Goal: Book appointment/travel/reservation

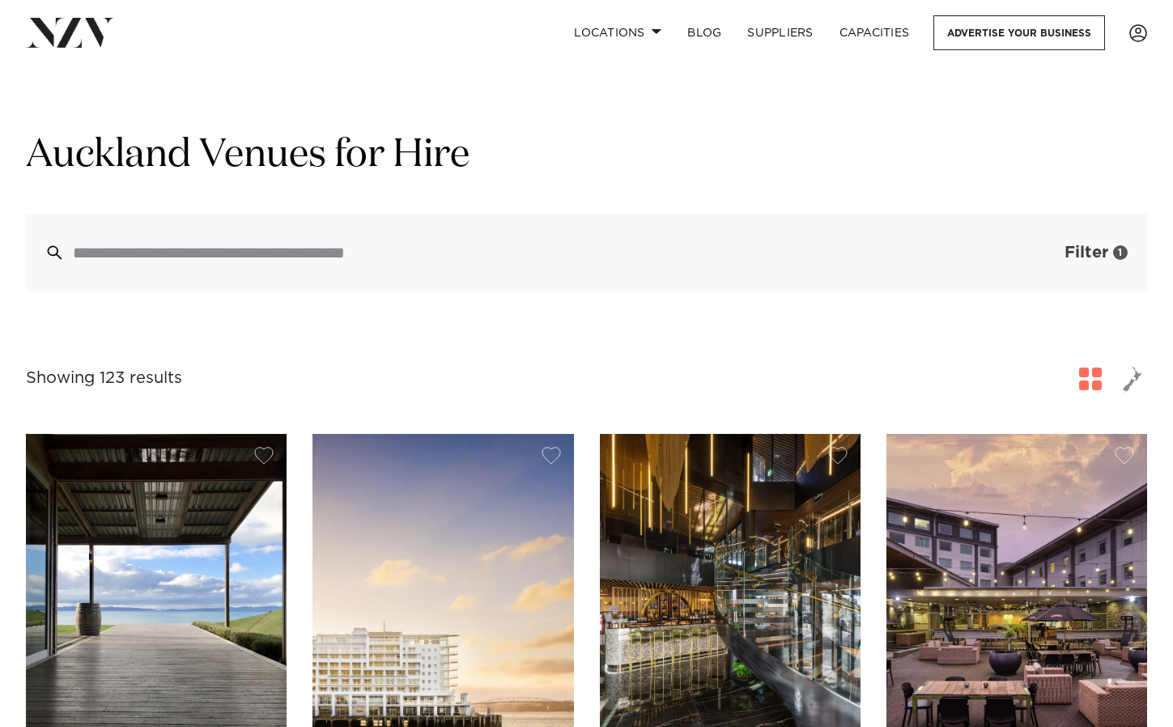
click at [1072, 253] on span "Filter" at bounding box center [1086, 252] width 44 height 16
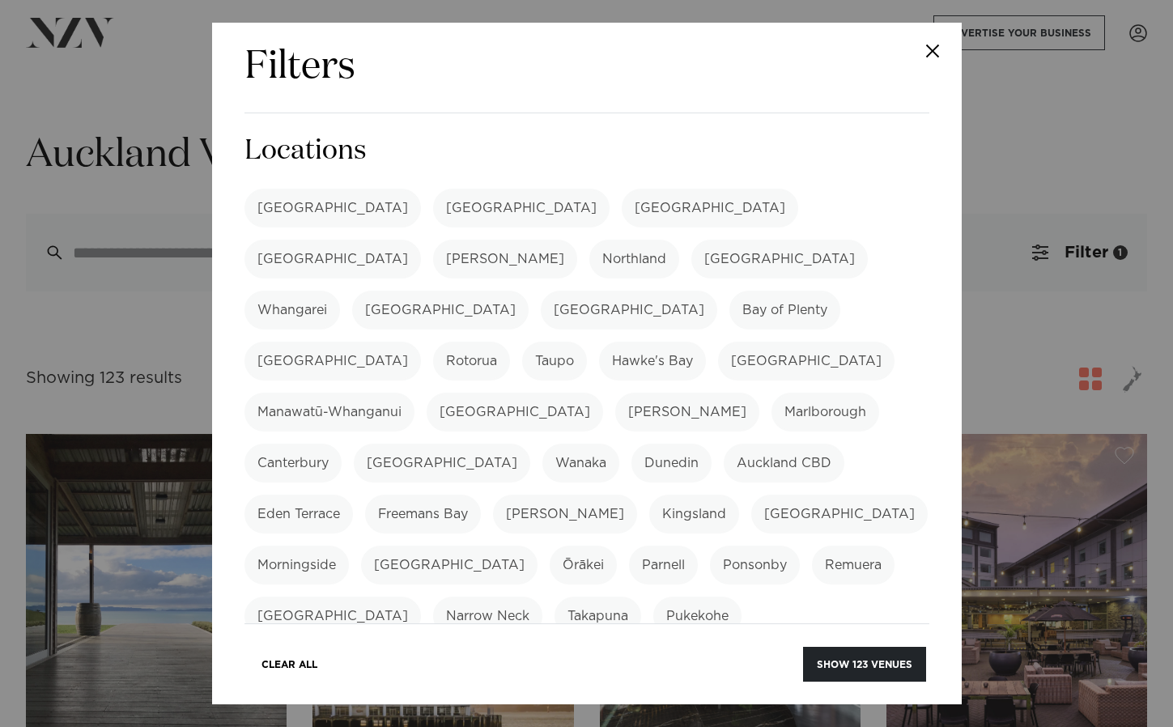
click at [292, 205] on label "[GEOGRAPHIC_DATA]" at bounding box center [332, 208] width 176 height 39
click at [299, 208] on label "[GEOGRAPHIC_DATA]" at bounding box center [332, 208] width 176 height 39
click at [861, 668] on button "Show 123 venues" at bounding box center [864, 664] width 123 height 35
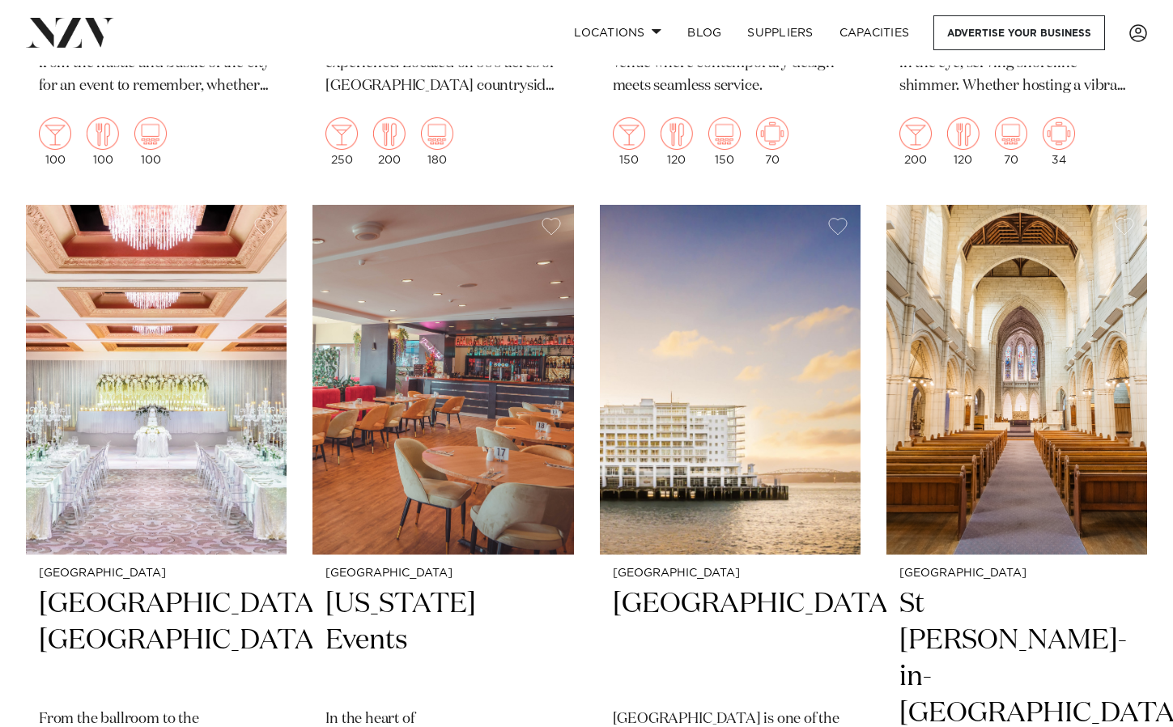
scroll to position [1223, 0]
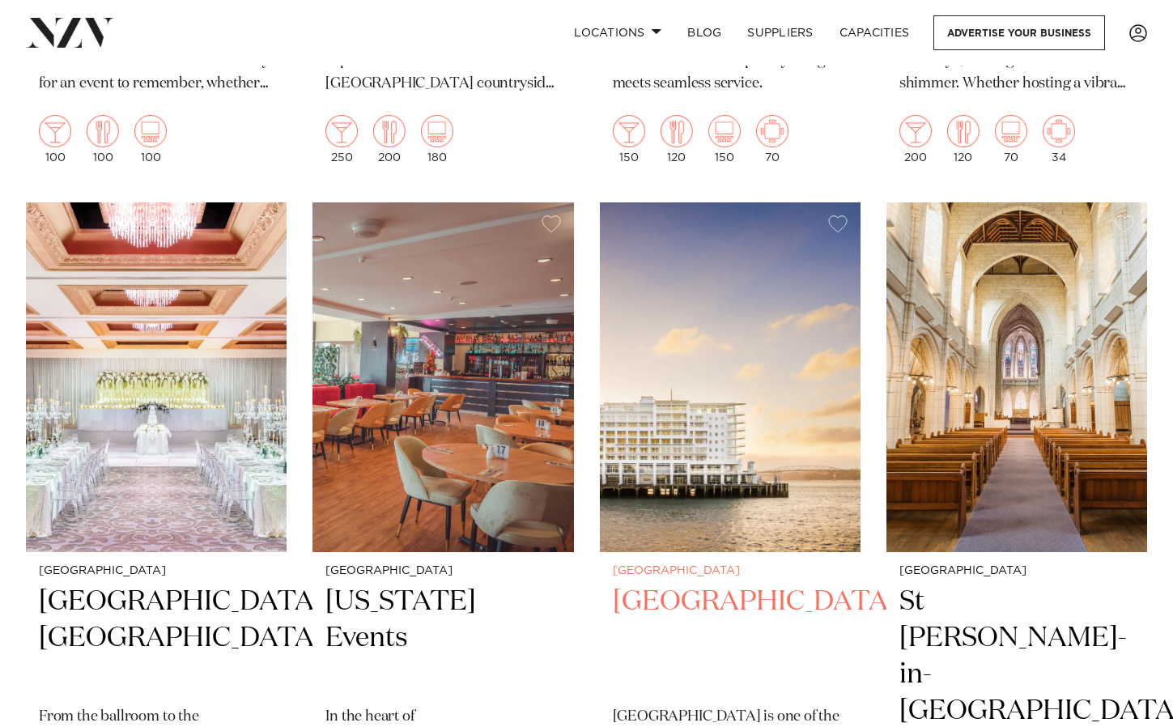
click at [713, 423] on img at bounding box center [730, 377] width 261 height 350
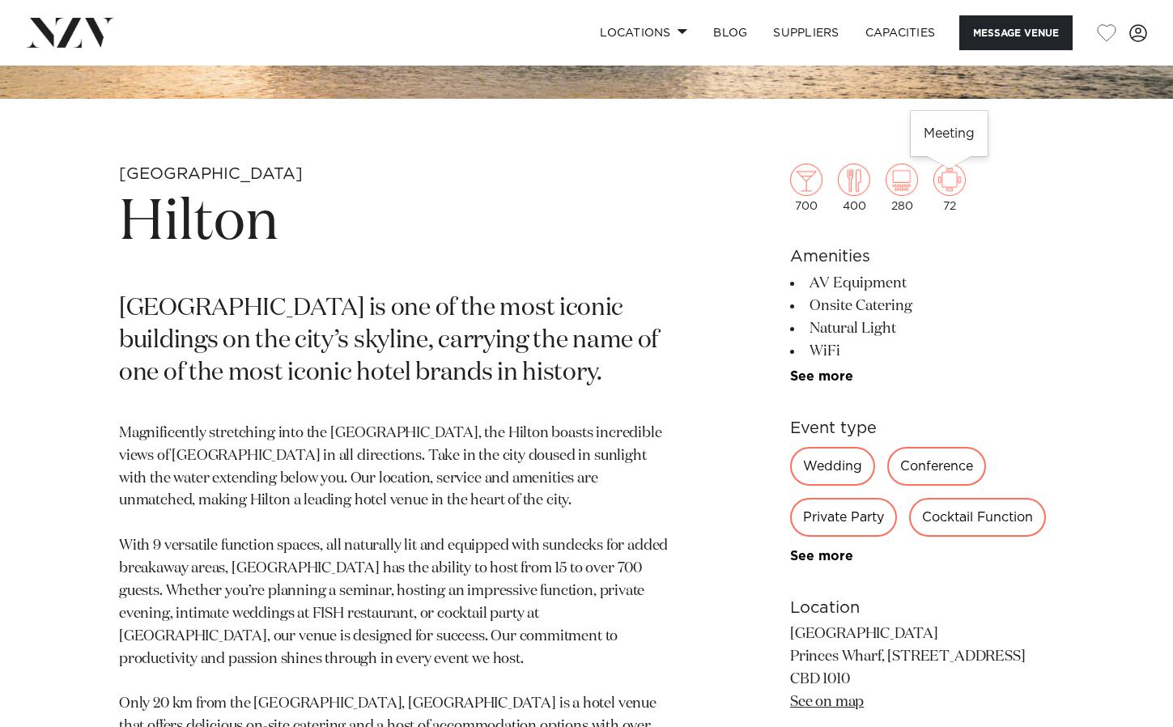
scroll to position [509, 0]
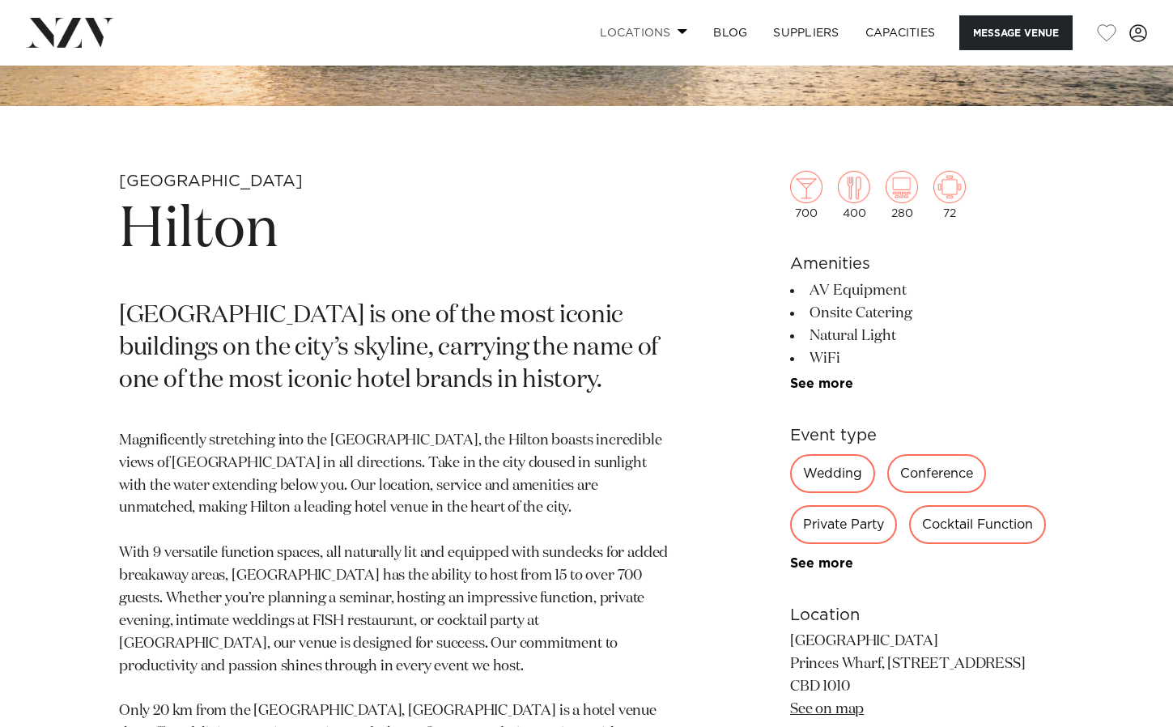
click at [678, 30] on span at bounding box center [682, 31] width 11 height 6
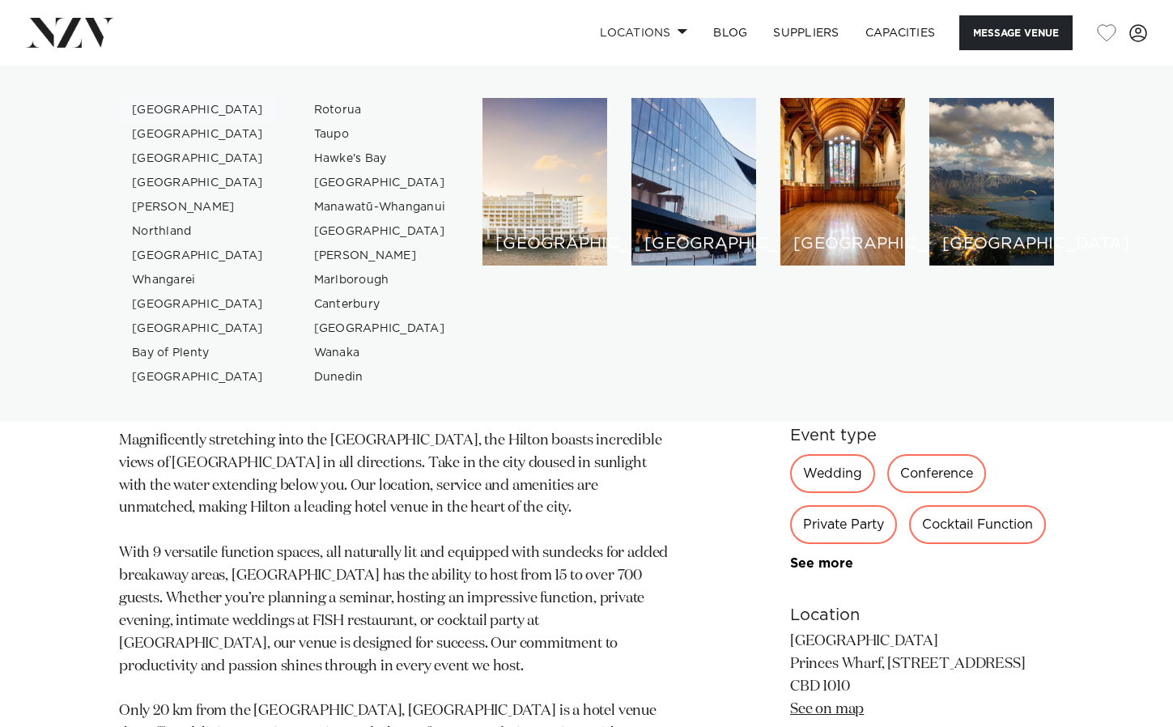
click at [140, 105] on link "[GEOGRAPHIC_DATA]" at bounding box center [198, 110] width 158 height 24
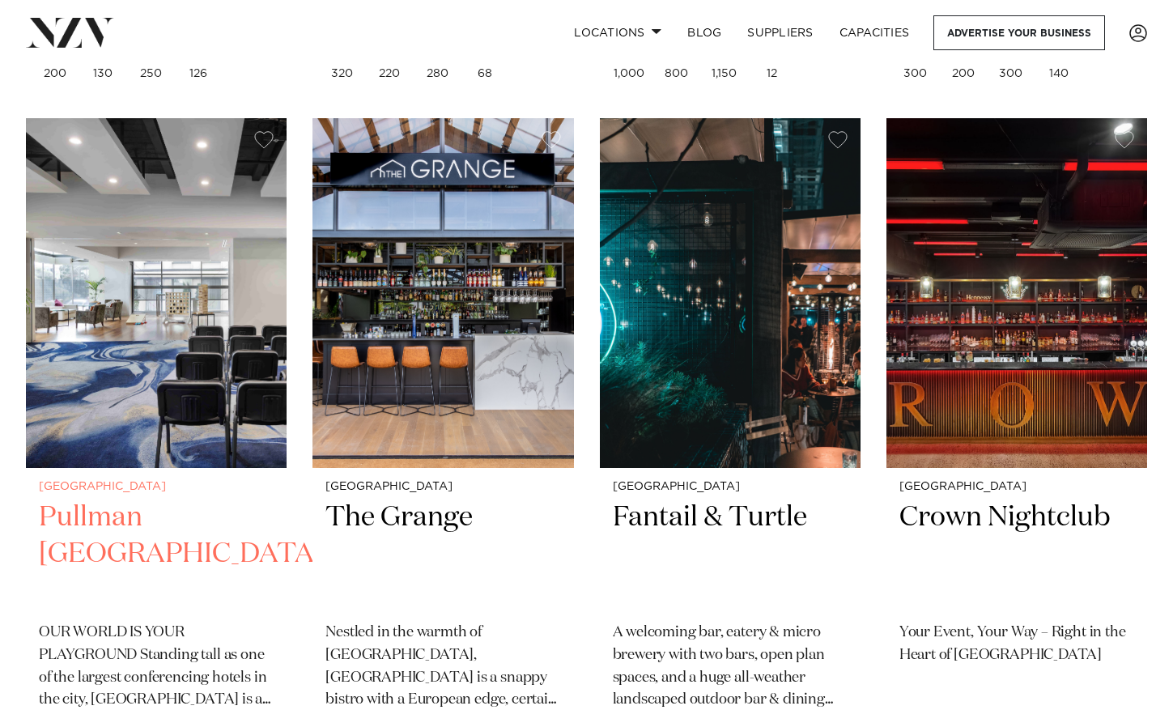
scroll to position [1316, 0]
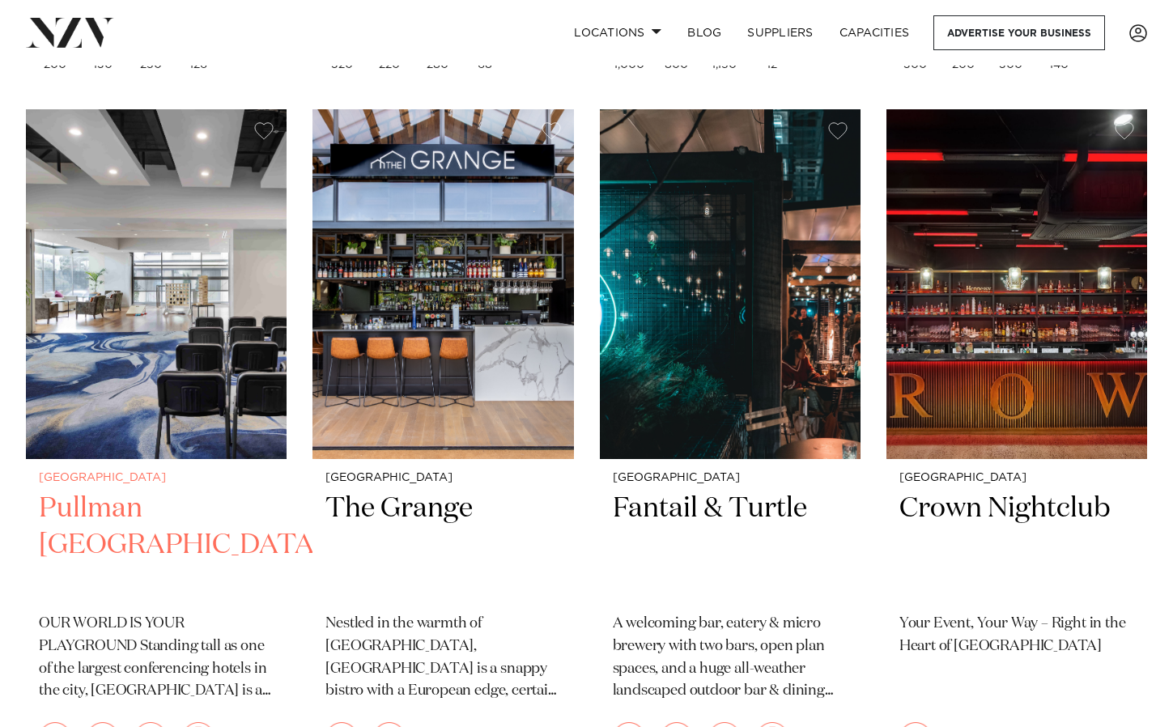
click at [128, 490] on h2 "Pullman [GEOGRAPHIC_DATA]" at bounding box center [156, 544] width 235 height 109
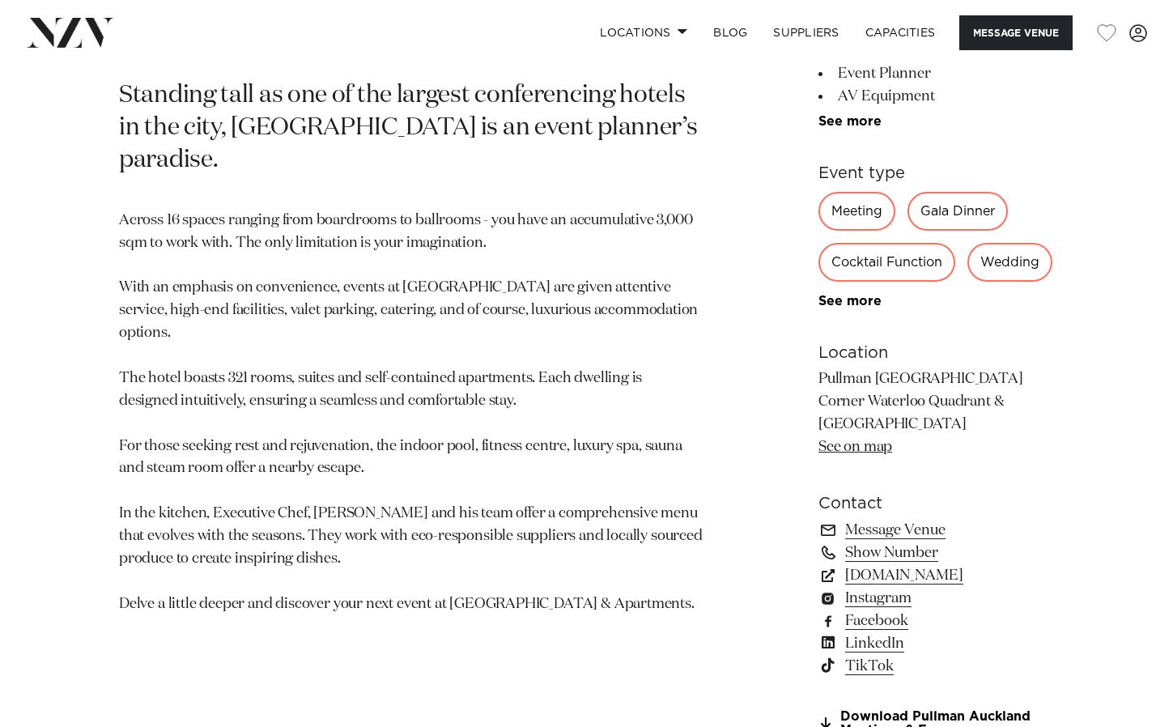
scroll to position [817, 0]
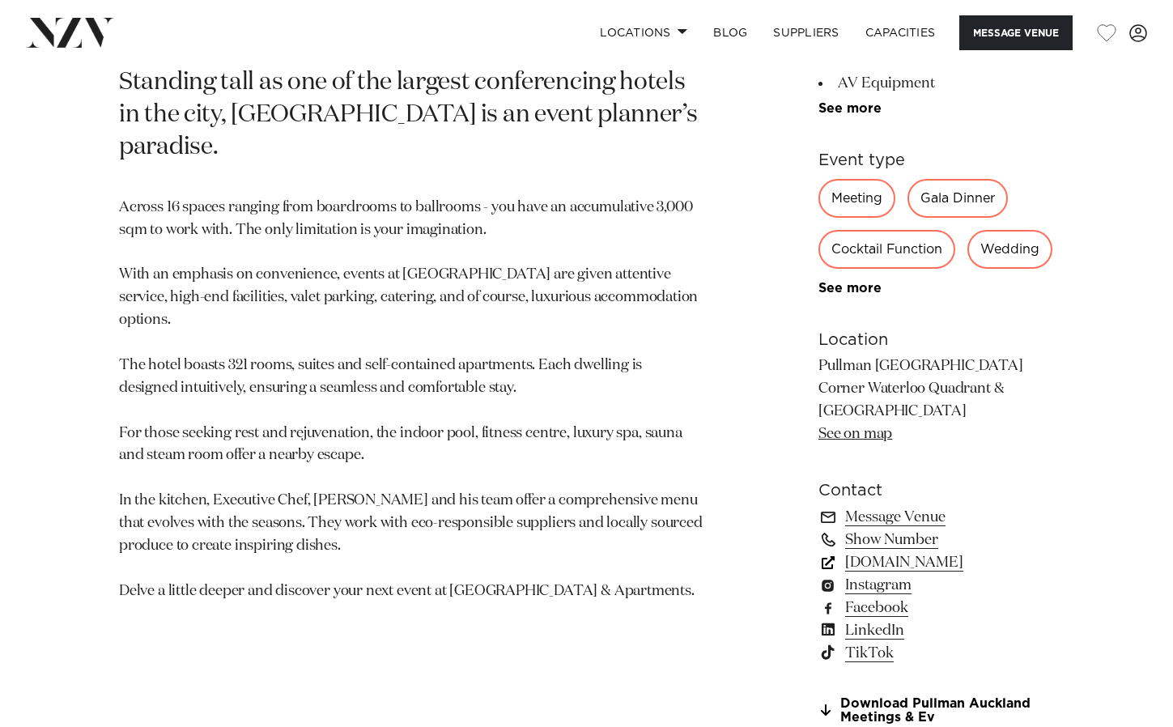
click at [912, 560] on link "www.pullmanauckland.co.nz" at bounding box center [936, 562] width 236 height 23
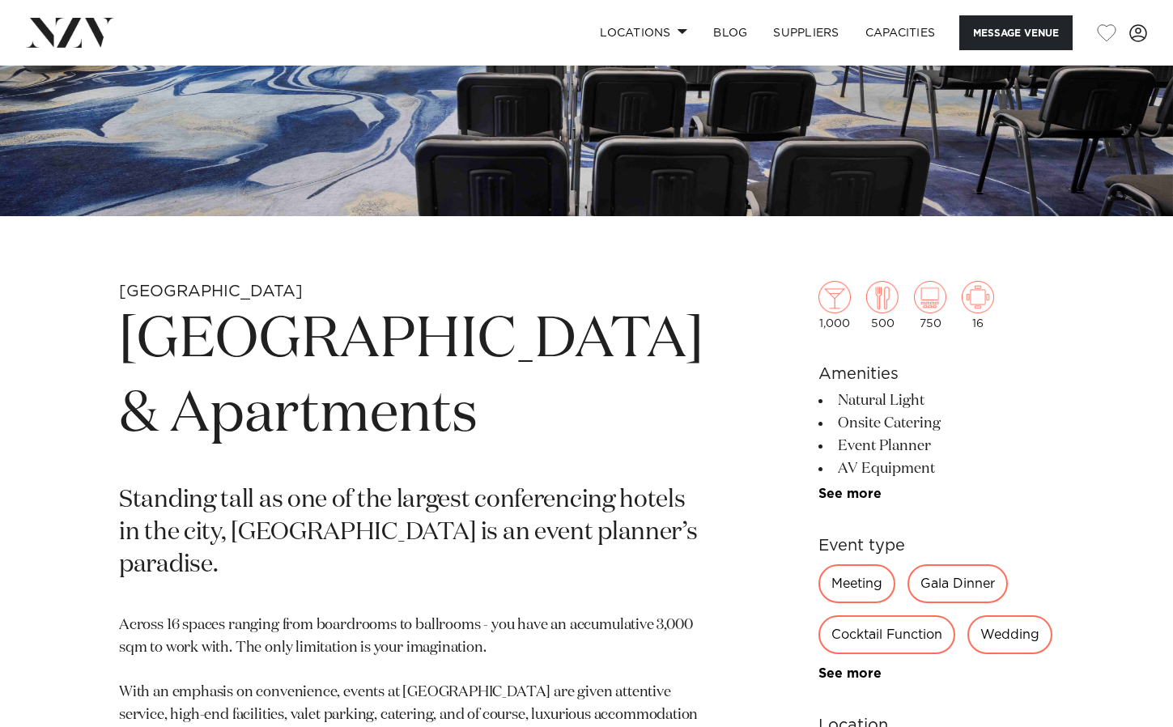
scroll to position [397, 0]
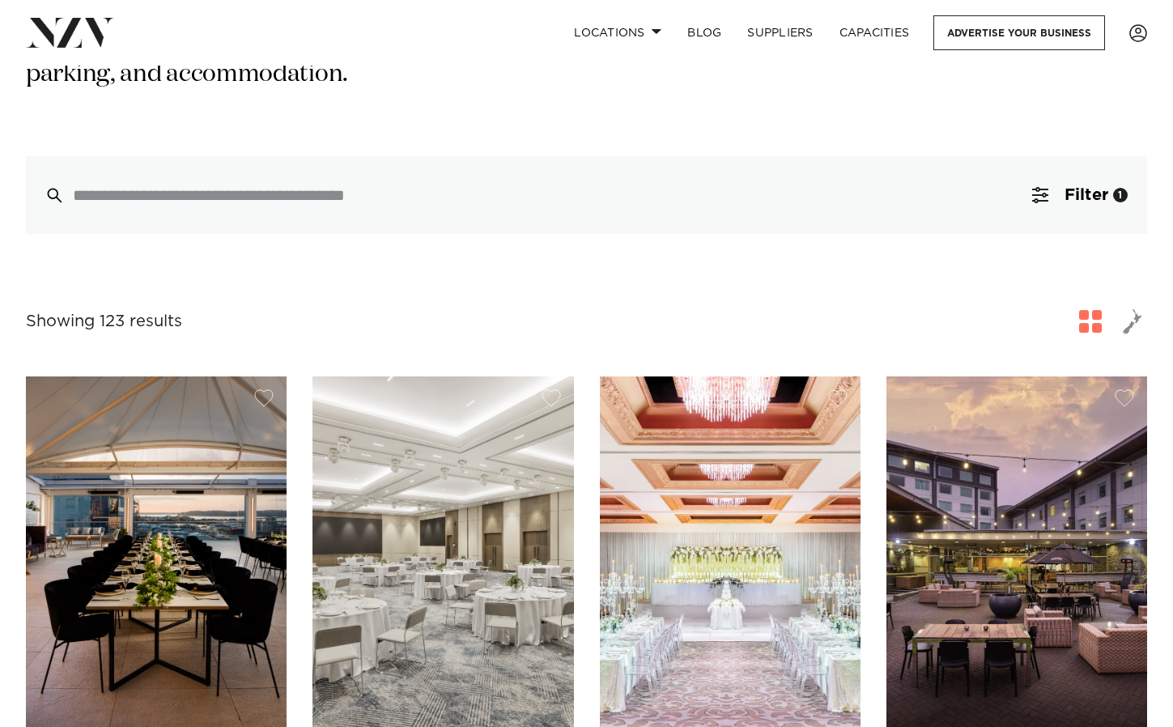
scroll to position [345, 0]
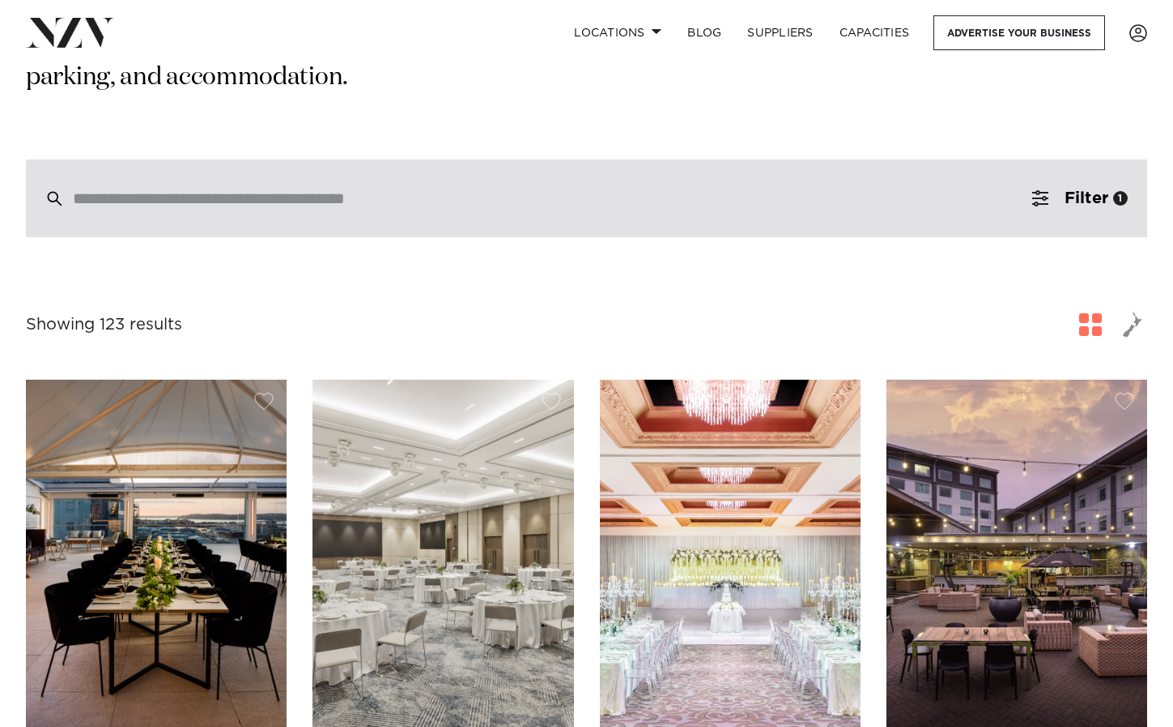
click at [213, 189] on input "search" at bounding box center [552, 198] width 958 height 18
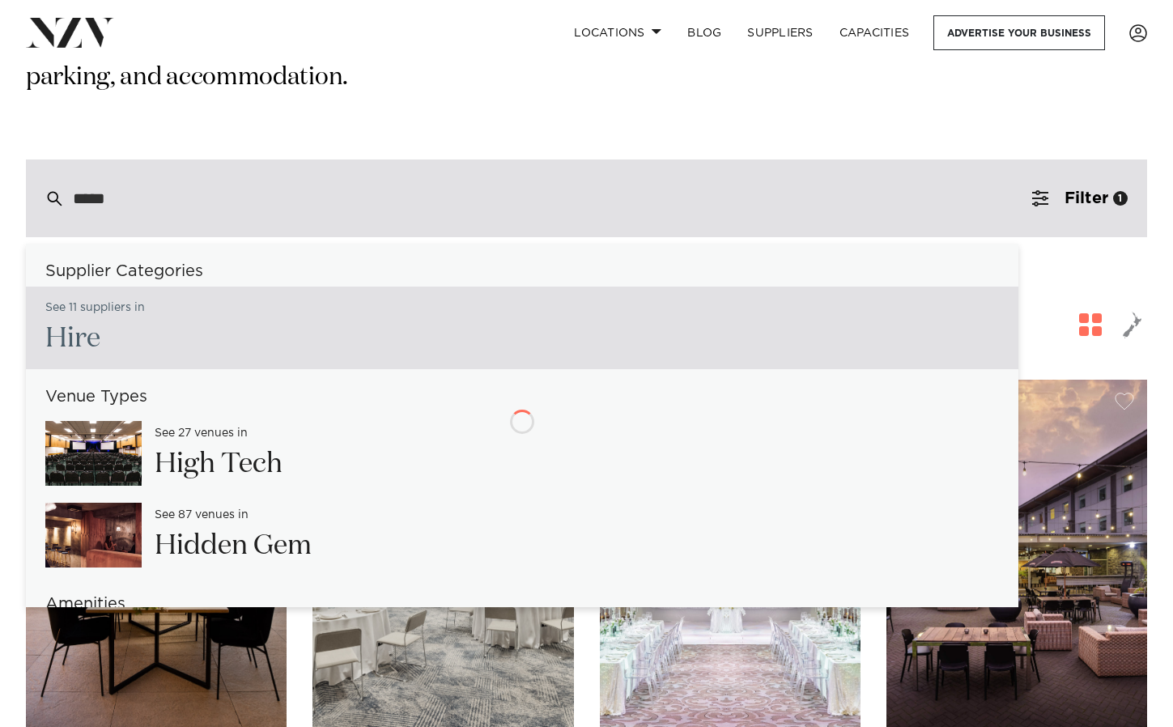
type input "******"
type input "**********"
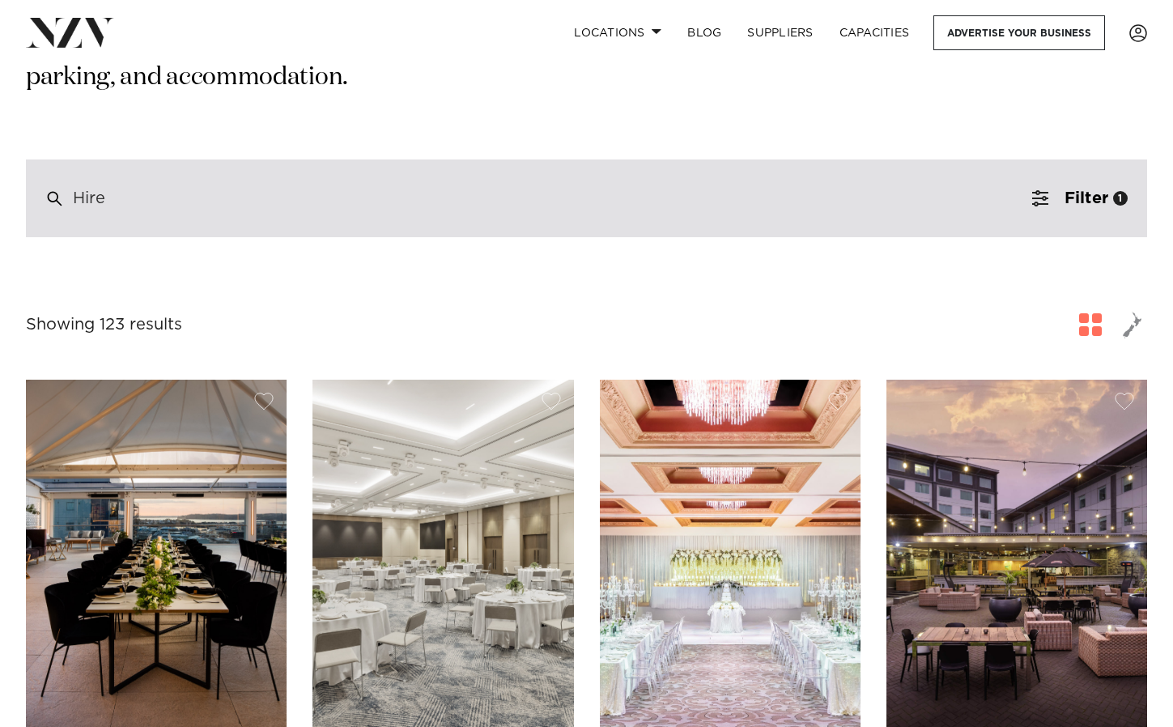
scroll to position [347, 0]
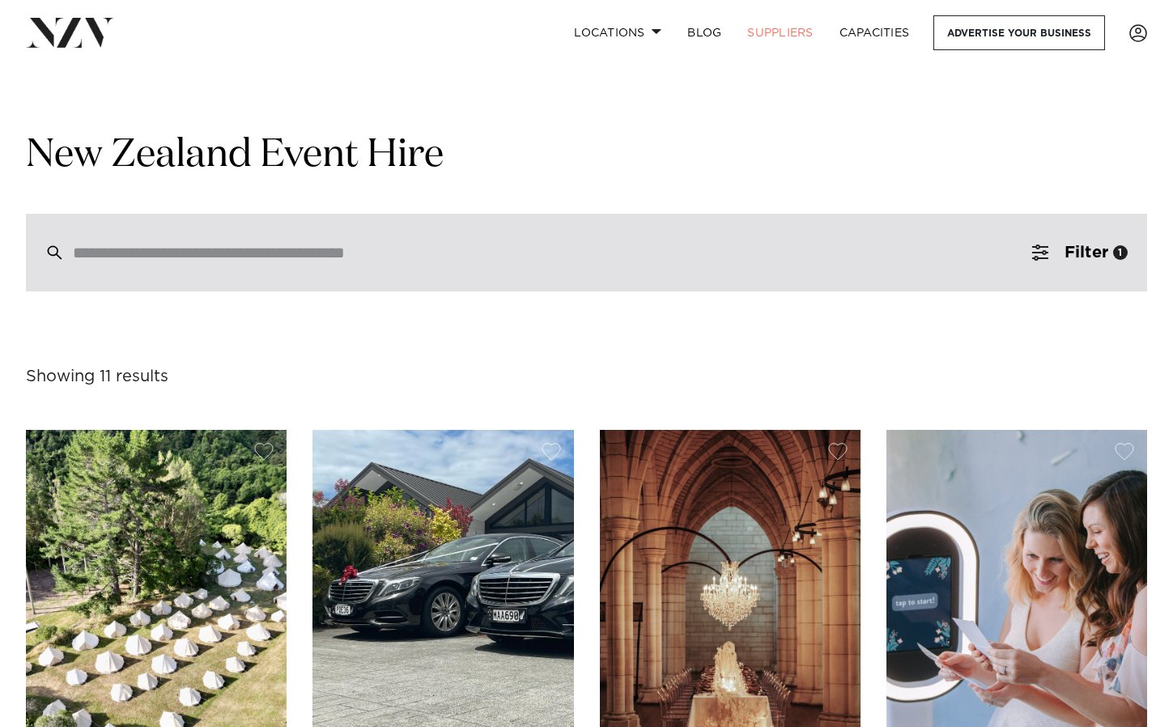
click at [149, 273] on div at bounding box center [586, 253] width 1121 height 78
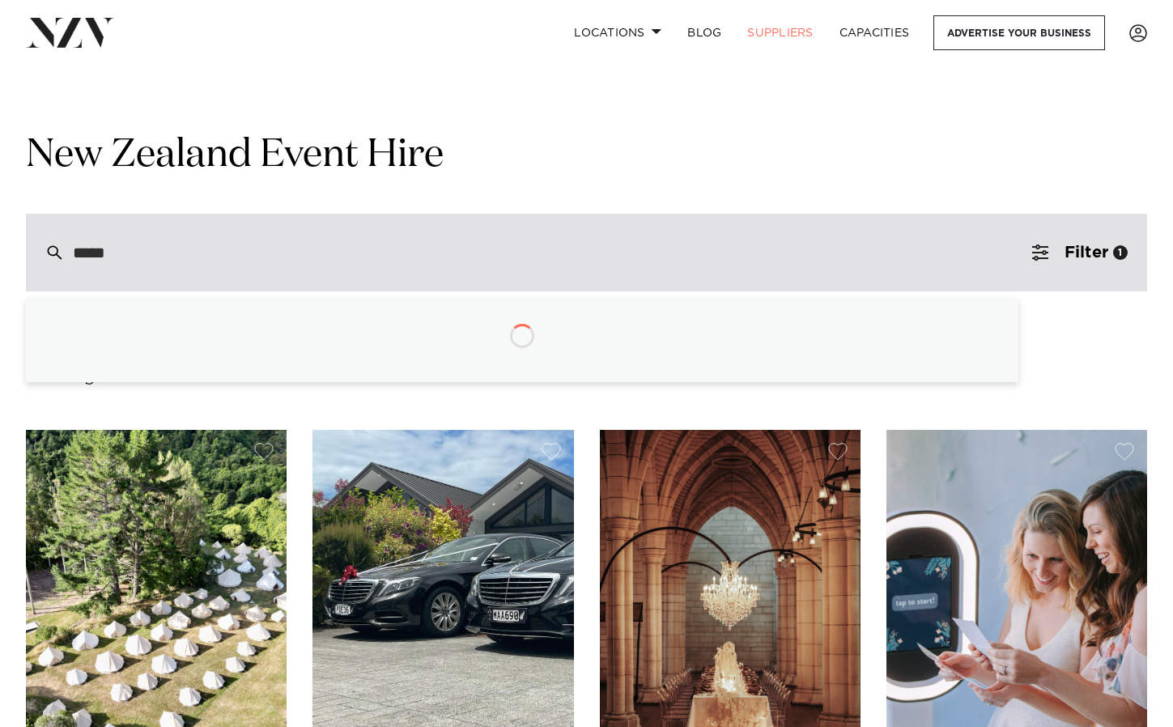
type input "******"
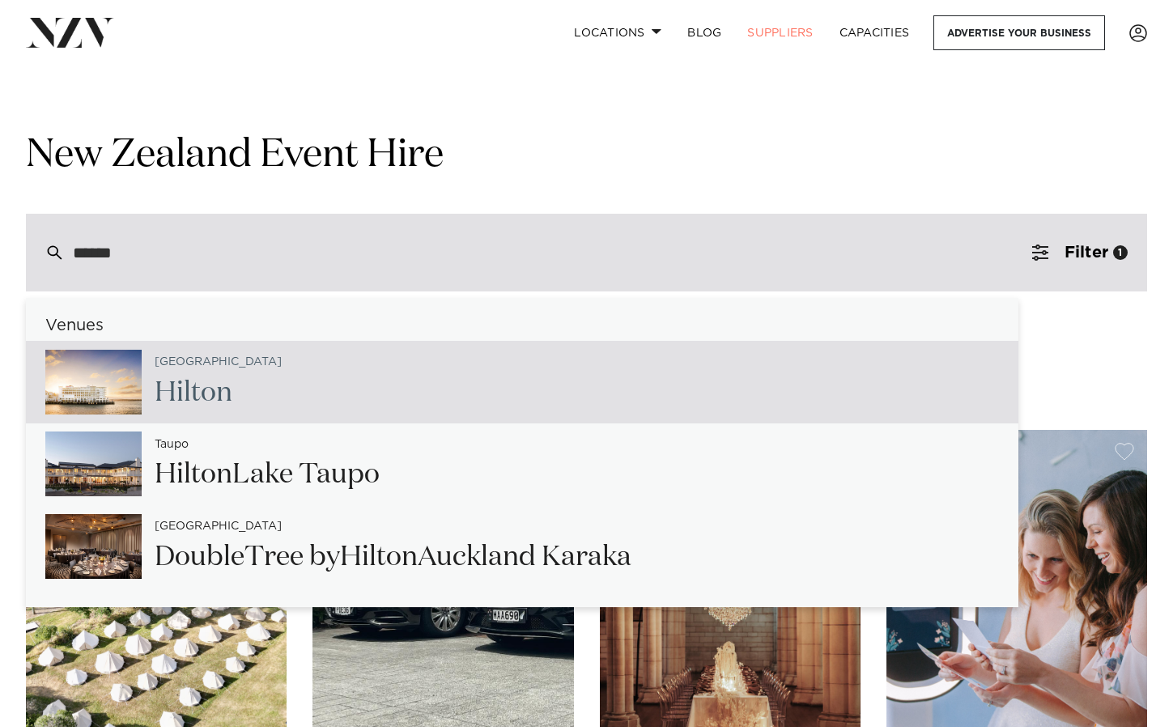
click at [188, 405] on span "Hilton" at bounding box center [194, 393] width 78 height 28
type input "**********"
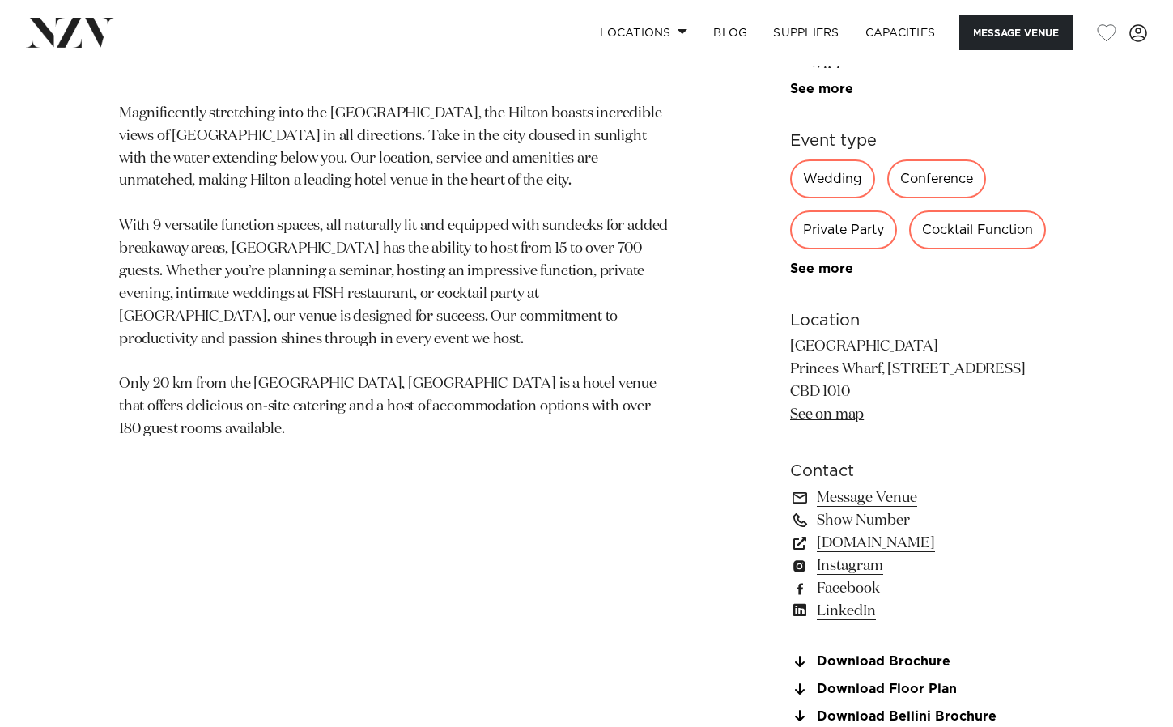
scroll to position [844, 0]
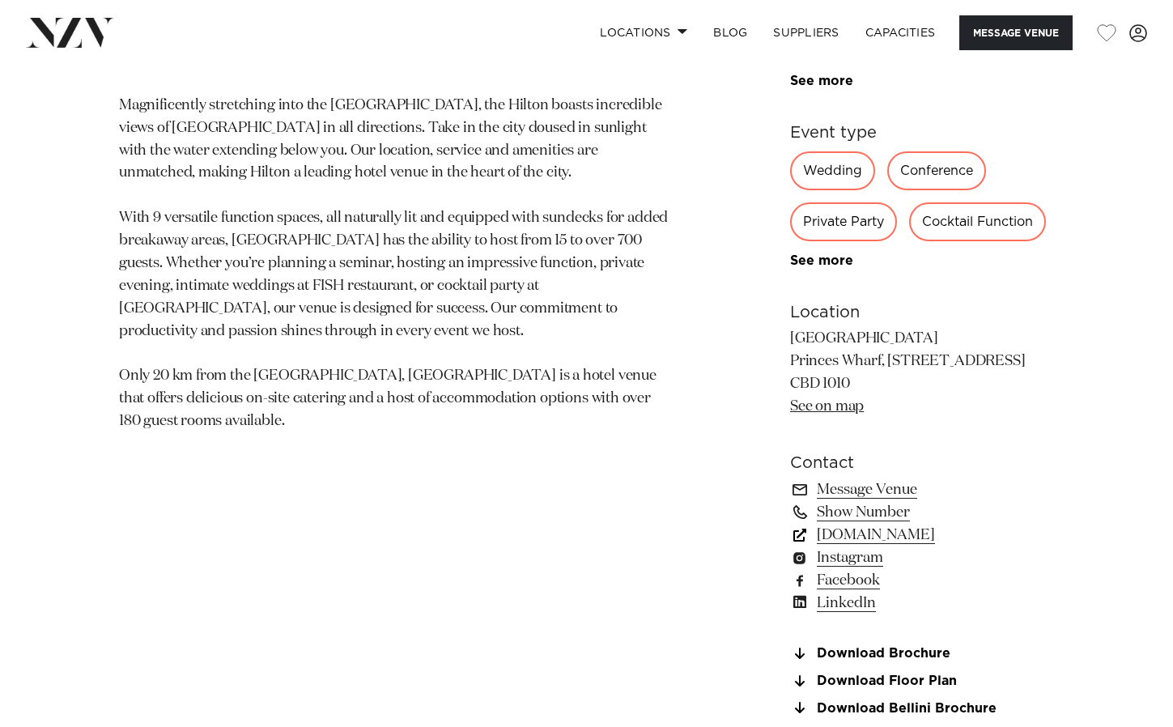
click at [873, 535] on link "www.hilton.com" at bounding box center [922, 535] width 264 height 23
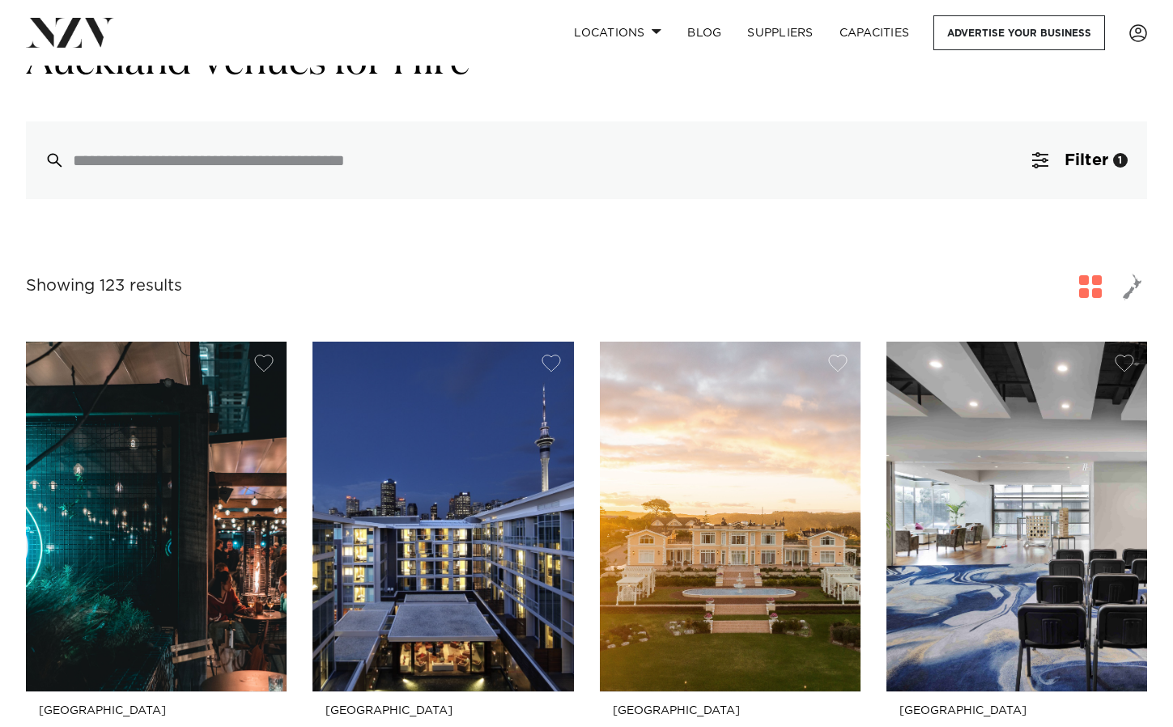
scroll to position [83, 0]
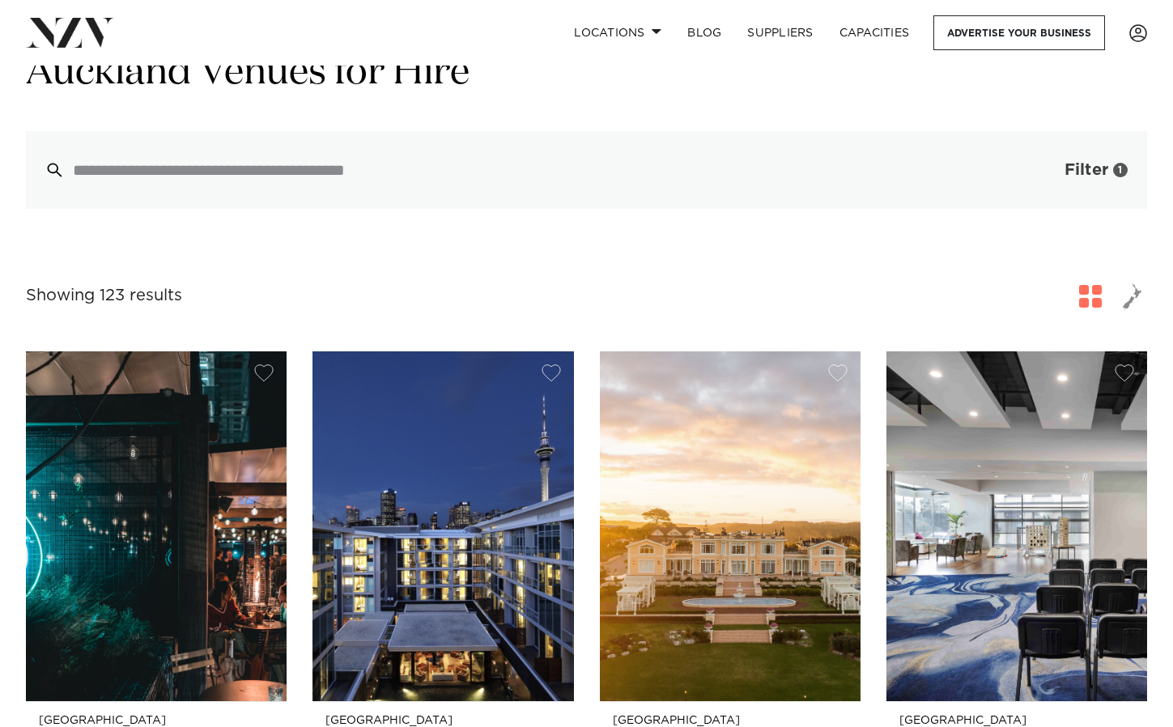
click at [1041, 166] on span "button" at bounding box center [1040, 170] width 16 height 16
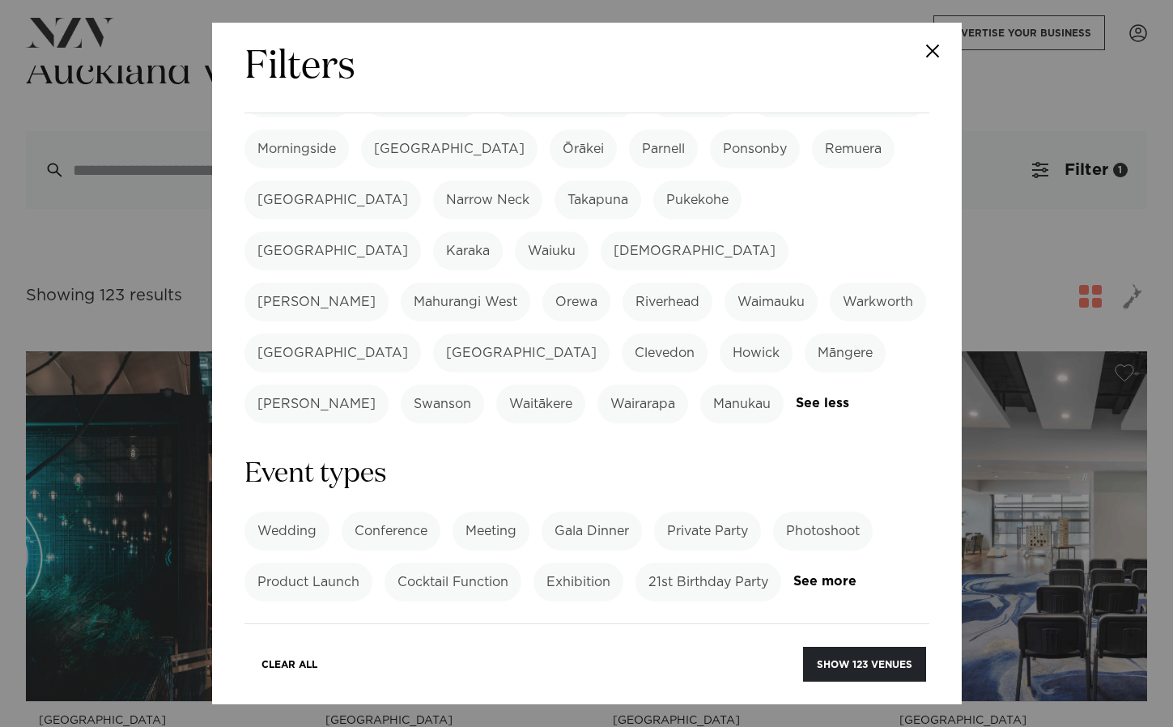
scroll to position [420, 0]
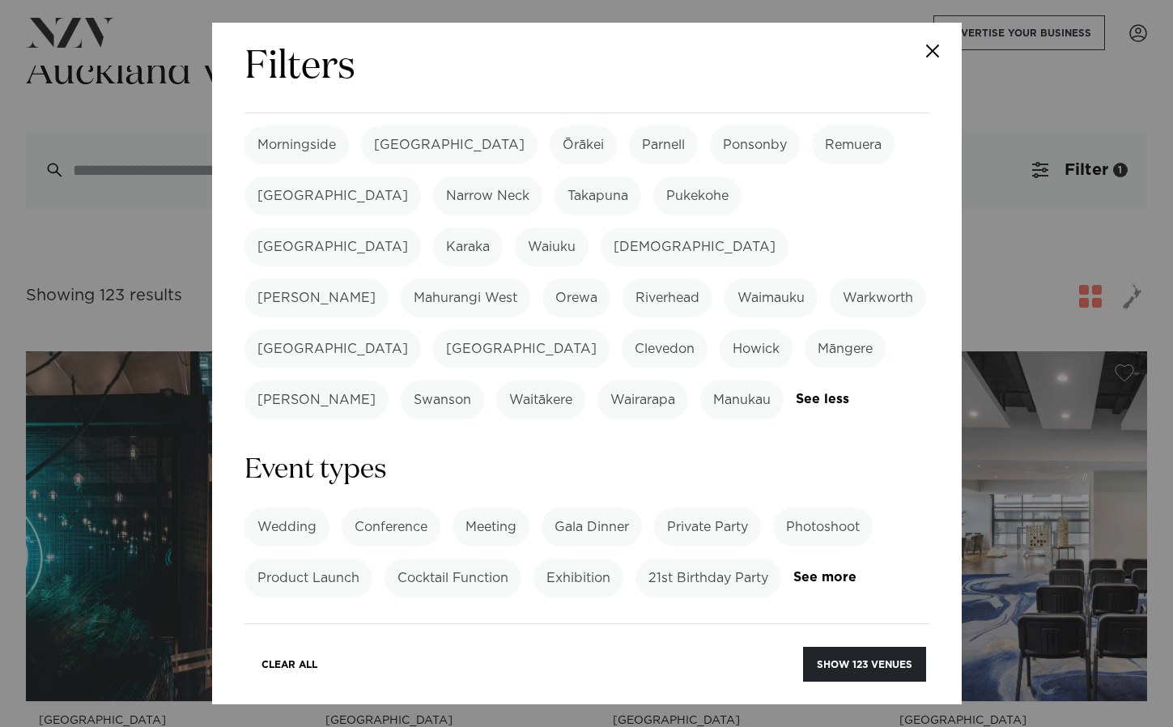
click at [605, 507] on label "Gala Dinner" at bounding box center [591, 526] width 100 height 39
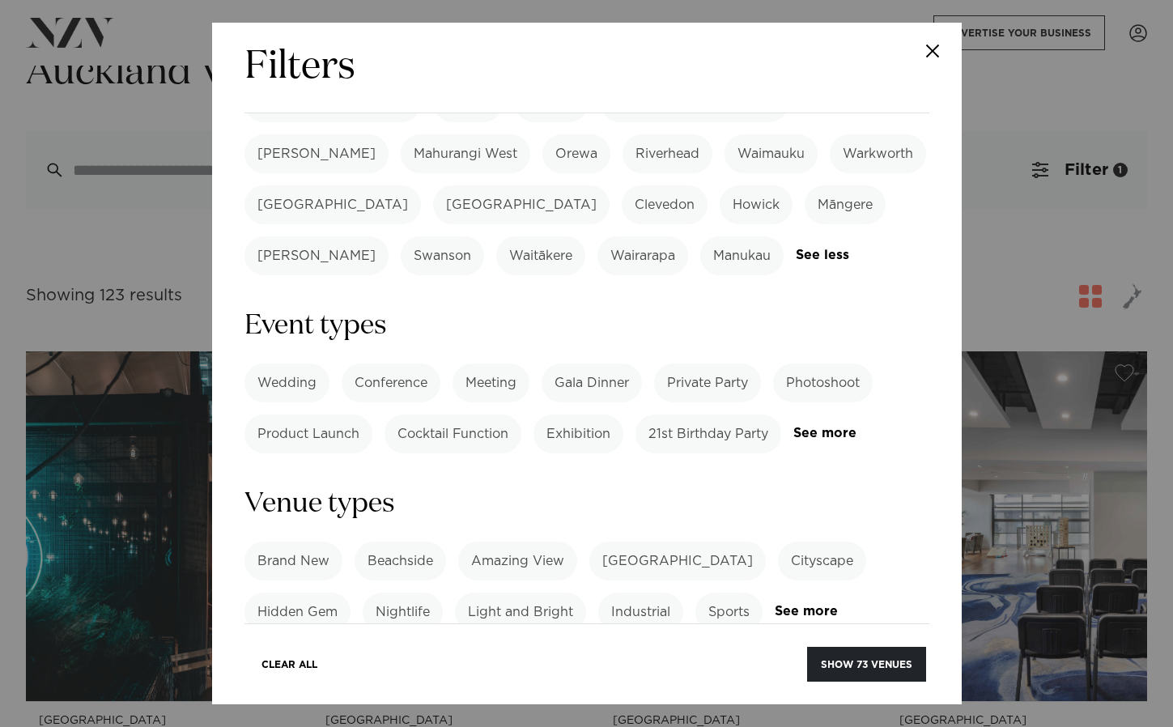
scroll to position [569, 0]
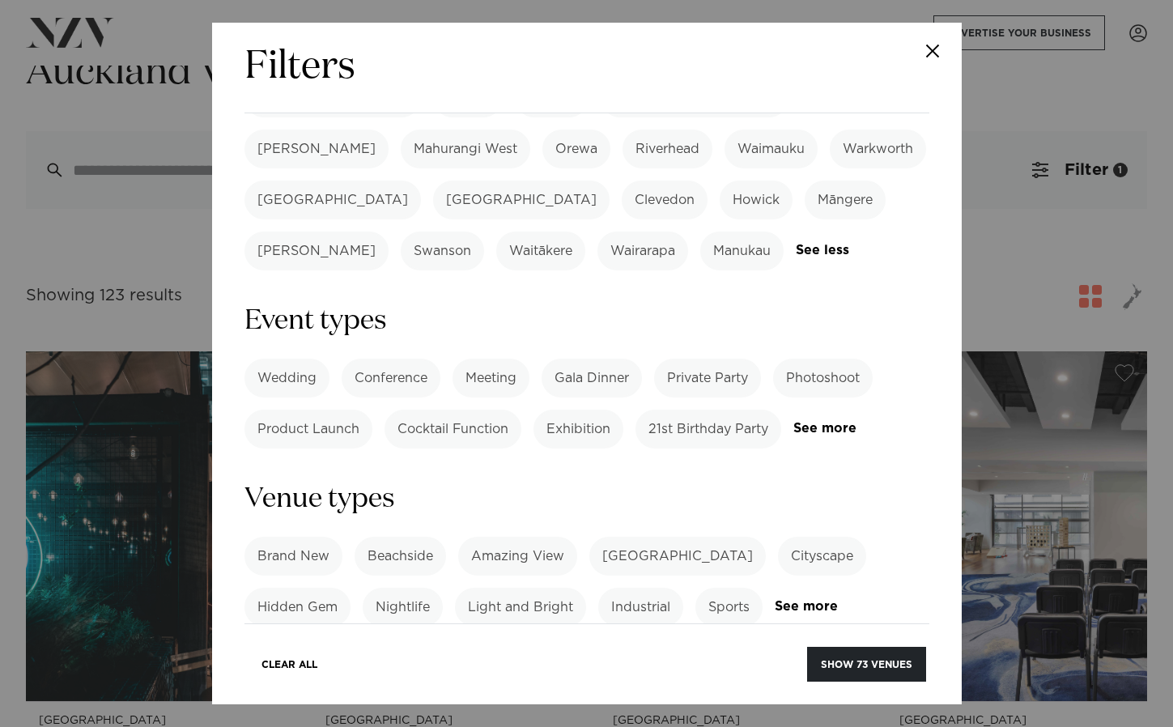
click at [546, 588] on label "Light and Bright" at bounding box center [520, 607] width 131 height 39
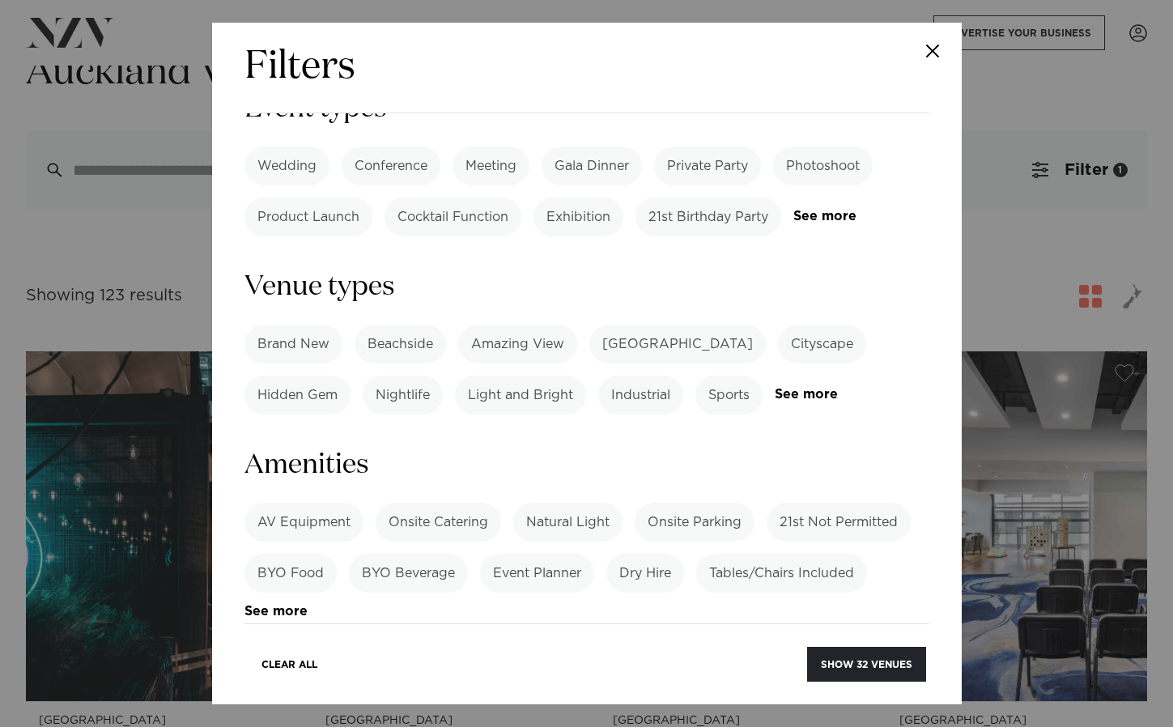
scroll to position [782, 0]
click at [341, 502] on label "AV Equipment" at bounding box center [303, 521] width 119 height 39
click at [393, 502] on label "Onsite Catering" at bounding box center [438, 521] width 125 height 39
click at [569, 502] on label "Natural Light" at bounding box center [567, 521] width 109 height 39
click at [393, 502] on label "Onsite Catering" at bounding box center [438, 521] width 125 height 39
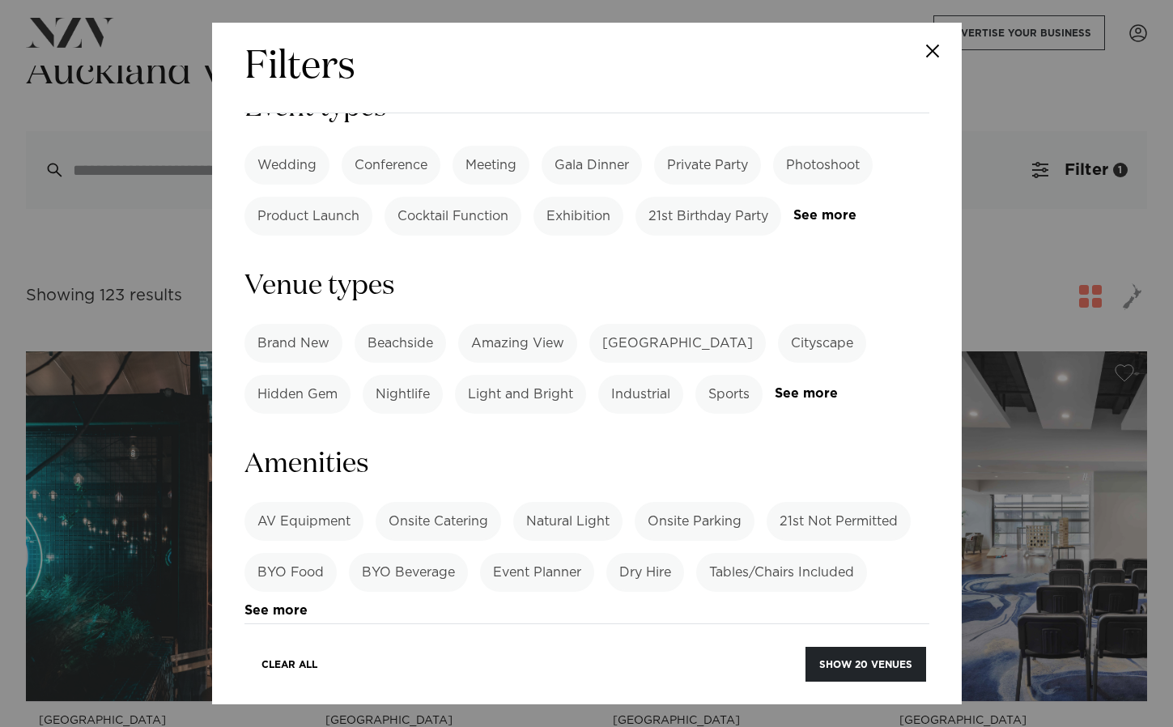
click at [319, 502] on label "AV Equipment" at bounding box center [303, 521] width 119 height 39
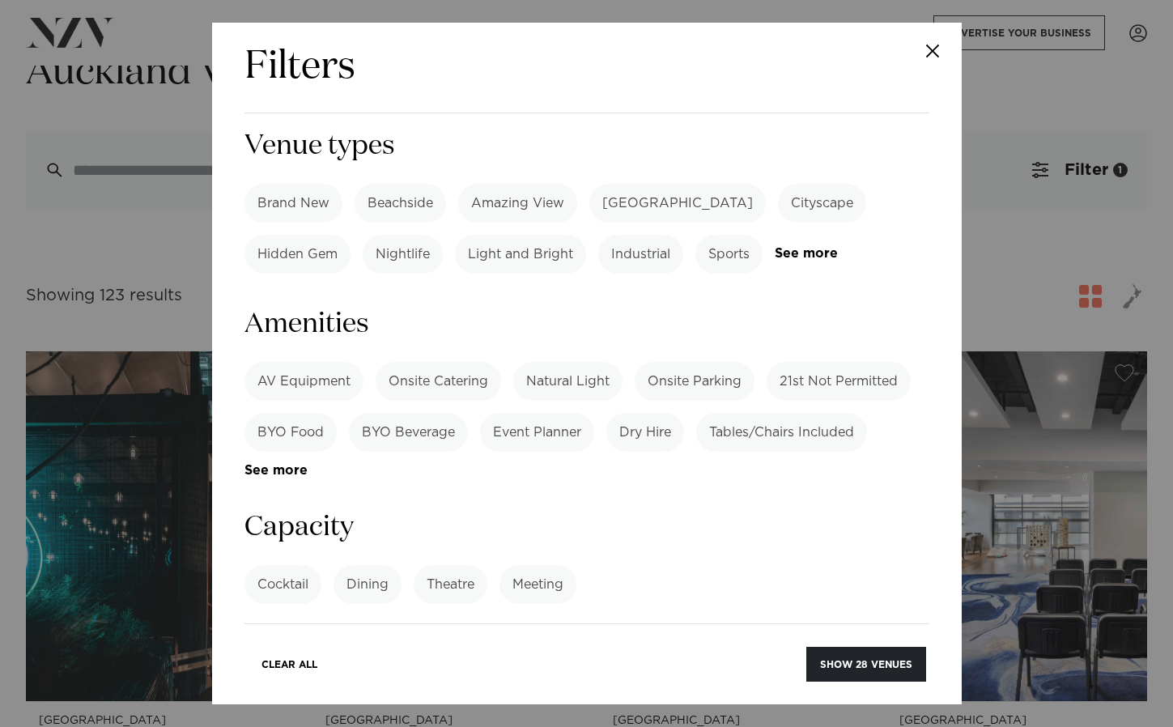
scroll to position [945, 0]
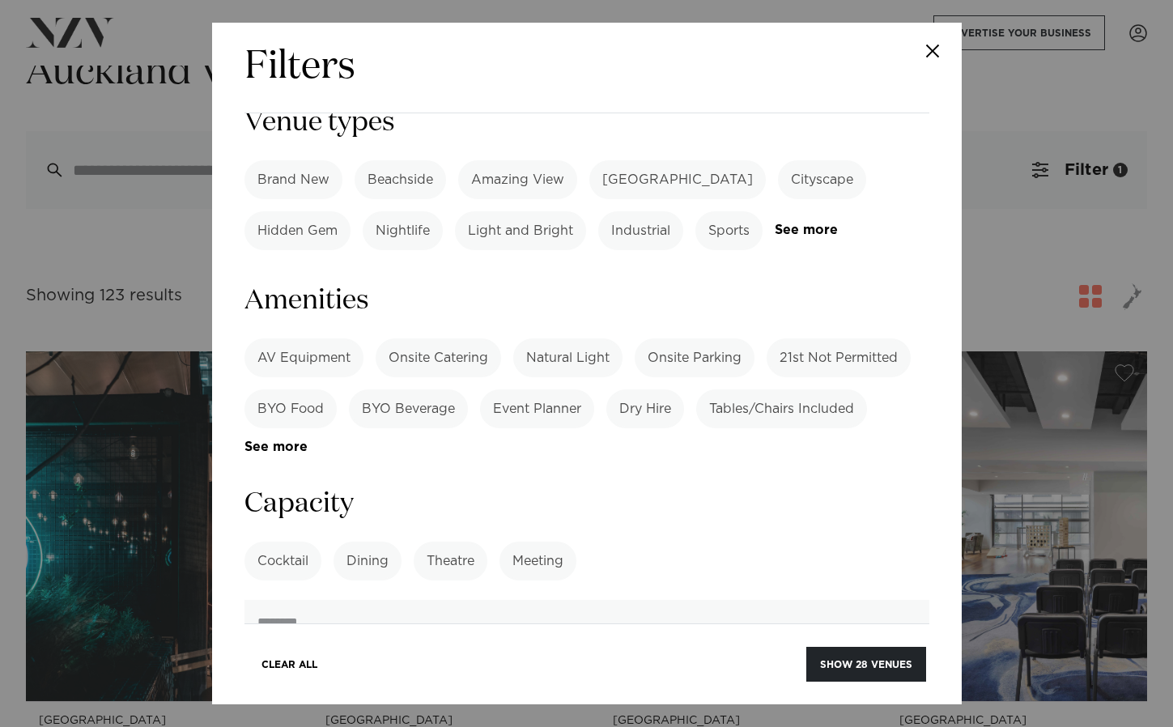
click at [367, 541] on label "Dining" at bounding box center [367, 560] width 68 height 39
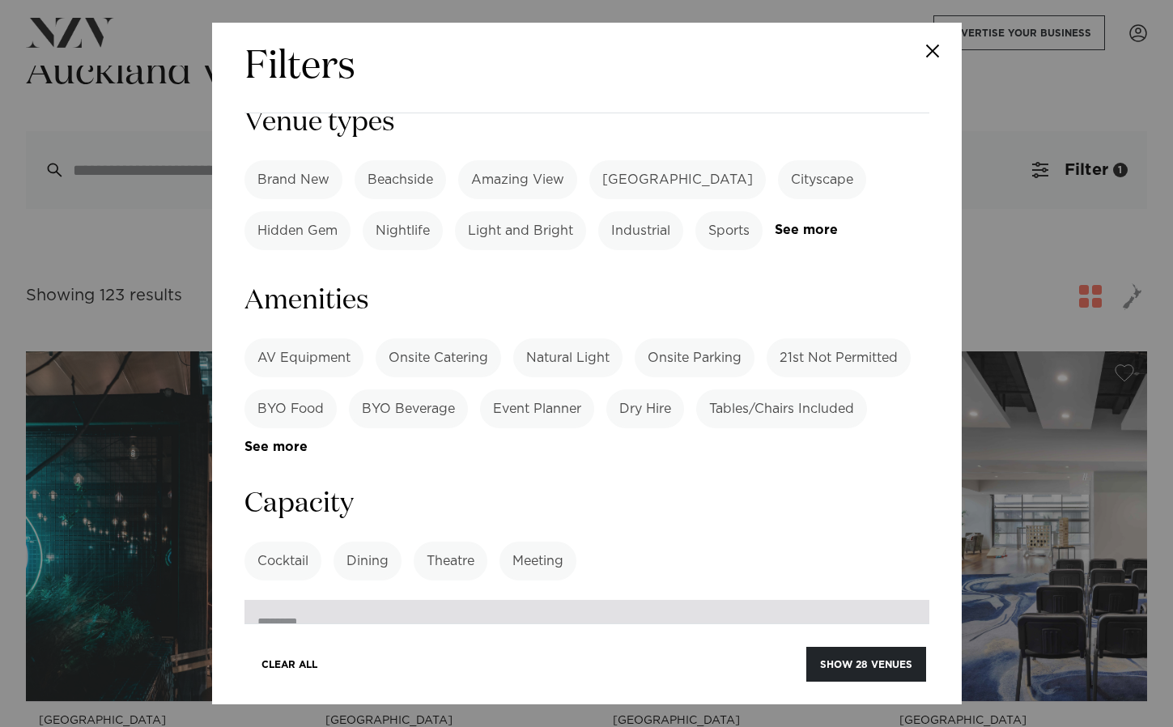
click at [381, 600] on input "number" at bounding box center [586, 622] width 685 height 44
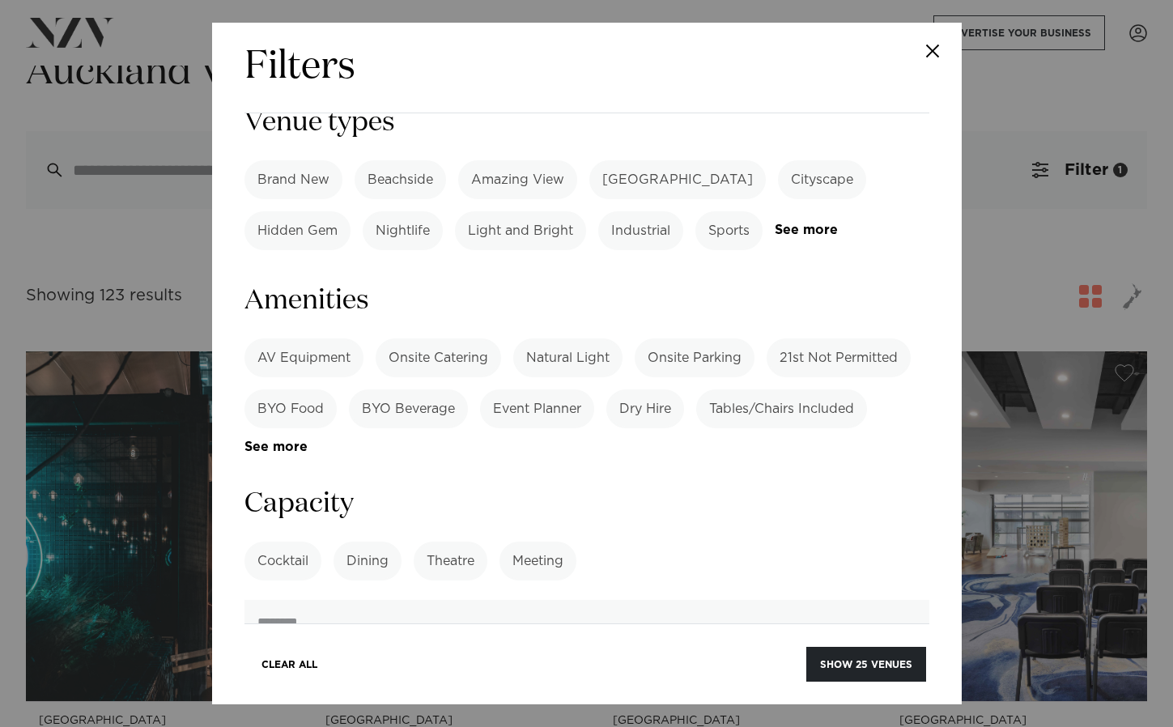
type input "***"
click at [396, 533] on form "Search Type Venue Supplier See more Locations Auckland Wellington Christchurch …" at bounding box center [586, 143] width 685 height 1913
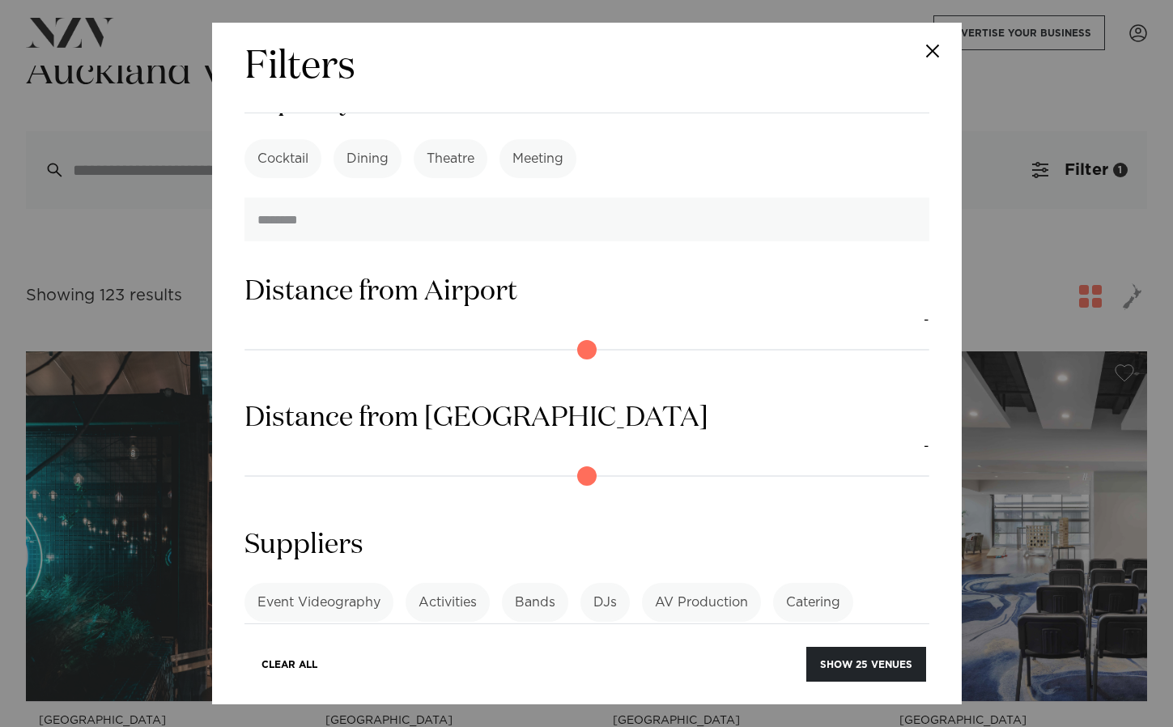
scroll to position [1355, 0]
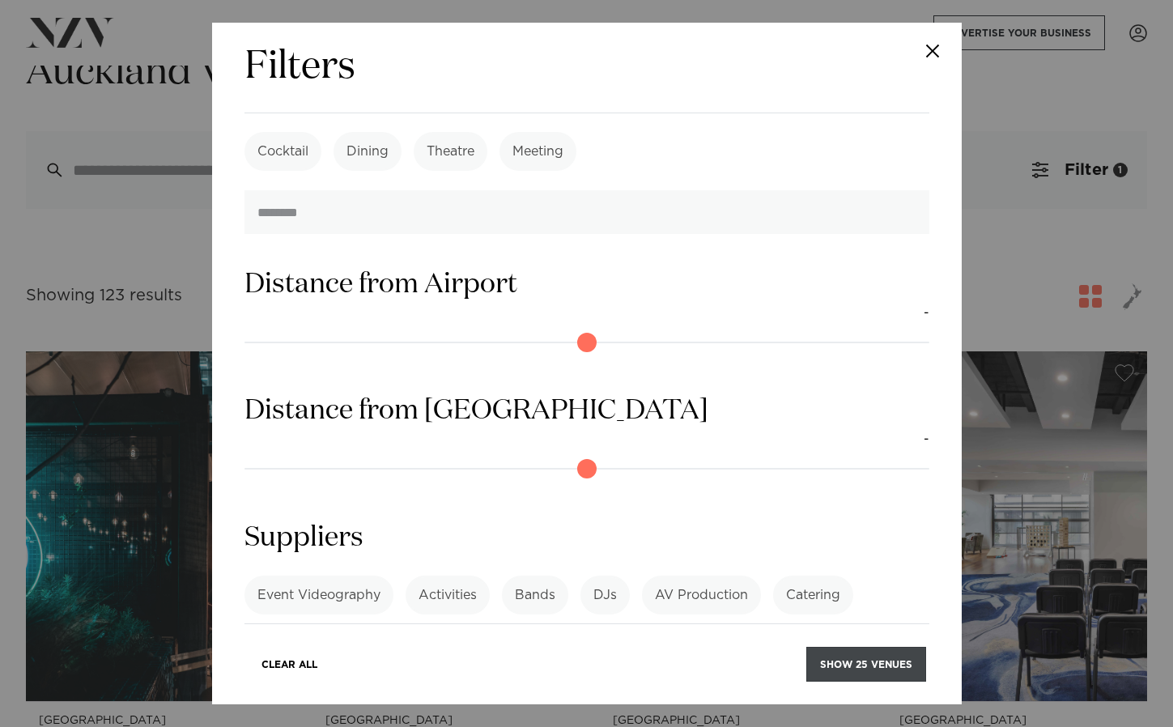
click at [875, 665] on button "Show 25 venues" at bounding box center [866, 664] width 120 height 35
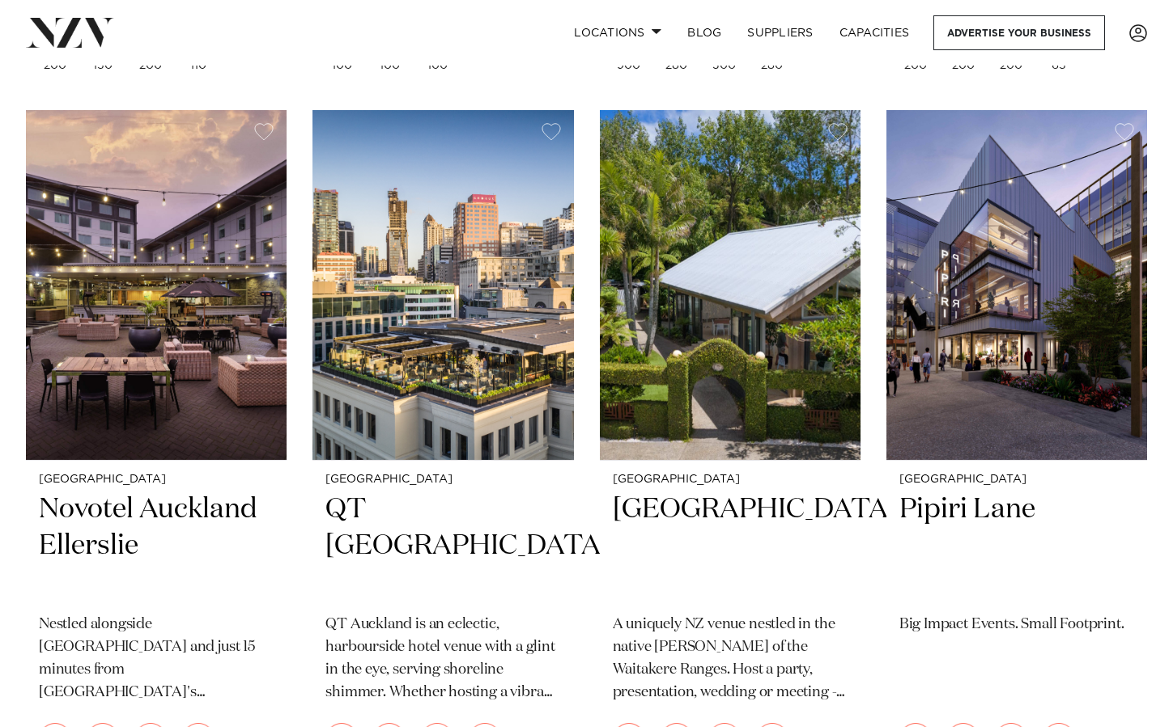
scroll to position [1764, 0]
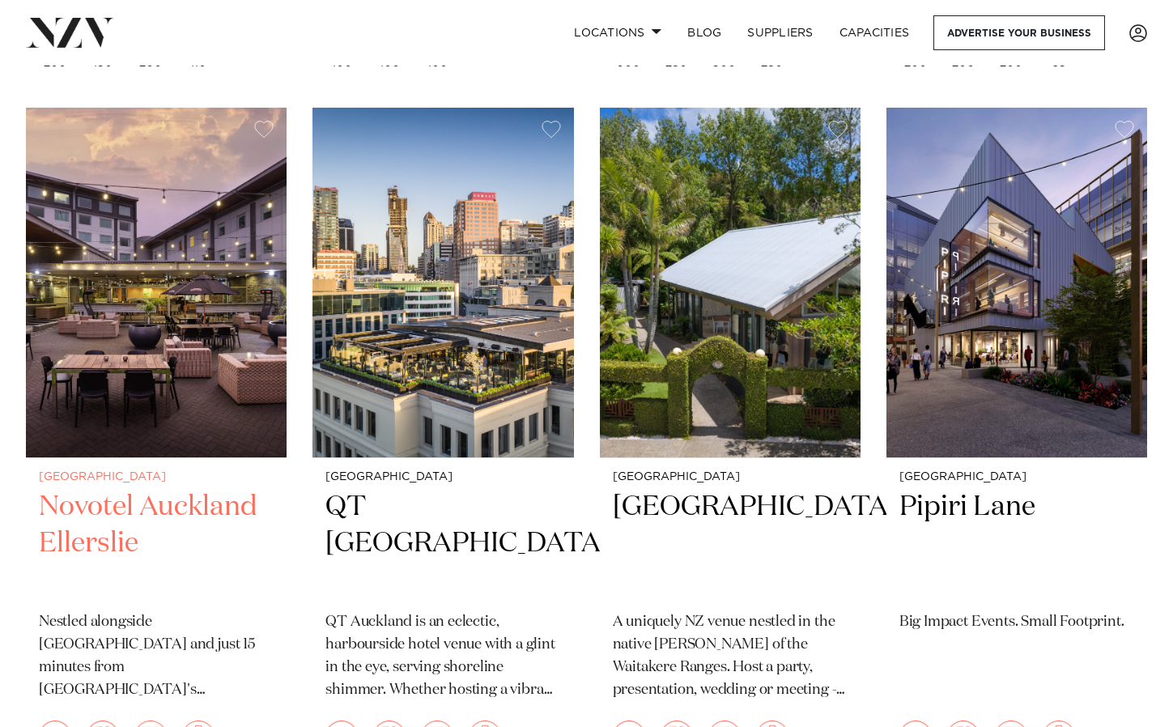
click at [176, 489] on h2 "Novotel Auckland Ellerslie" at bounding box center [156, 543] width 235 height 109
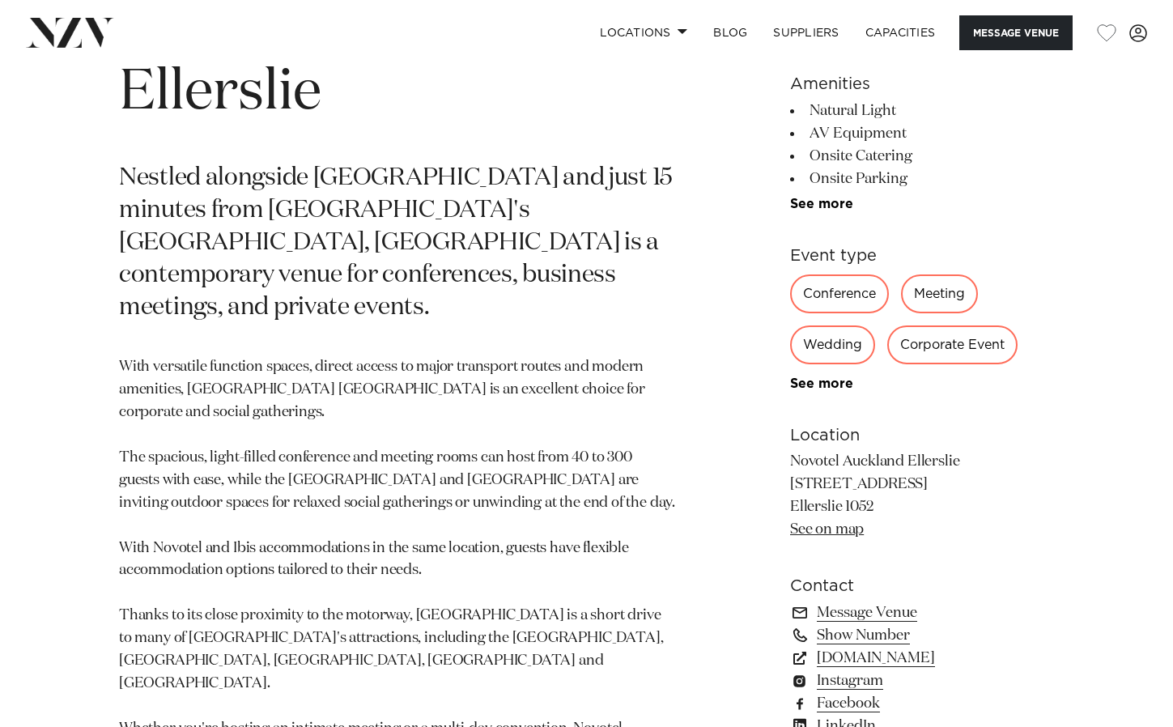
scroll to position [722, 0]
click at [893, 660] on link "[DOMAIN_NAME]" at bounding box center [922, 657] width 264 height 23
